Goal: Task Accomplishment & Management: Manage account settings

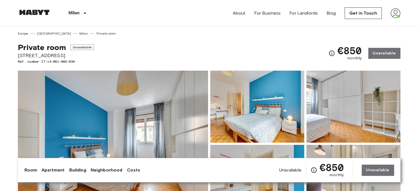
click at [391, 13] on img at bounding box center [396, 13] width 10 height 10
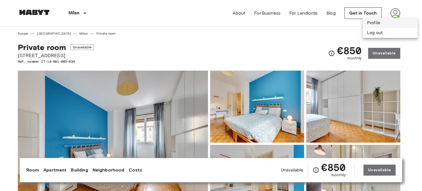
click at [374, 24] on li "Profile" at bounding box center [390, 23] width 55 height 10
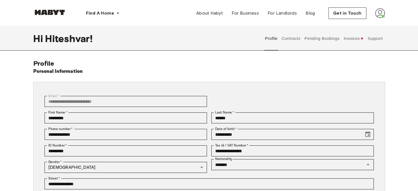
click at [346, 38] on button "Invoices" at bounding box center [353, 38] width 21 height 24
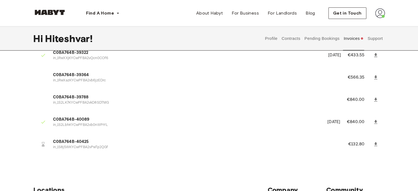
scroll to position [185, 0]
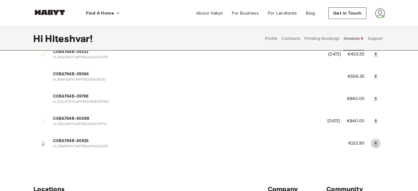
click at [374, 145] on icon at bounding box center [375, 143] width 5 height 5
click at [359, 10] on span "Get in Touch" at bounding box center [347, 13] width 29 height 7
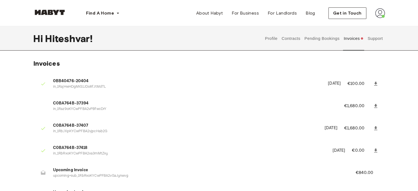
click at [295, 44] on button "Contracts" at bounding box center [291, 38] width 20 height 24
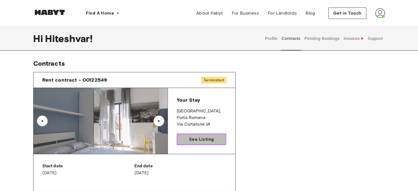
click at [197, 135] on link "See Listing" at bounding box center [202, 140] width 50 height 12
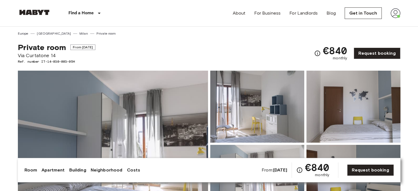
click at [399, 15] on img at bounding box center [396, 13] width 10 height 10
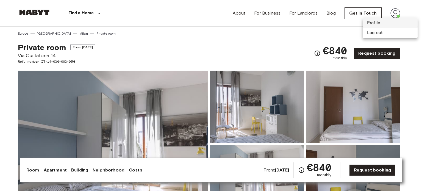
click at [386, 21] on li "Profile" at bounding box center [390, 23] width 55 height 10
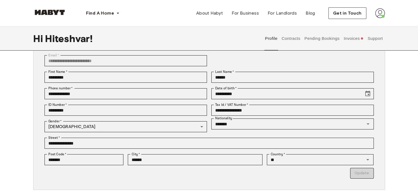
click at [346, 36] on button "Invoices" at bounding box center [353, 38] width 21 height 24
